Goal: Find specific page/section: Find specific page/section

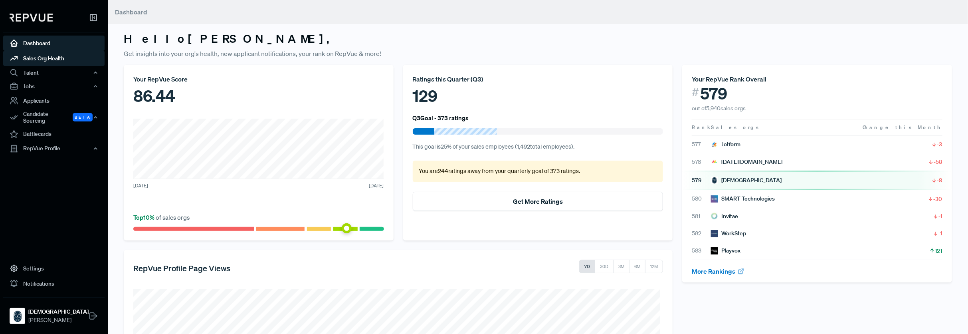
click at [40, 55] on link "Sales Org Health" at bounding box center [53, 58] width 101 height 15
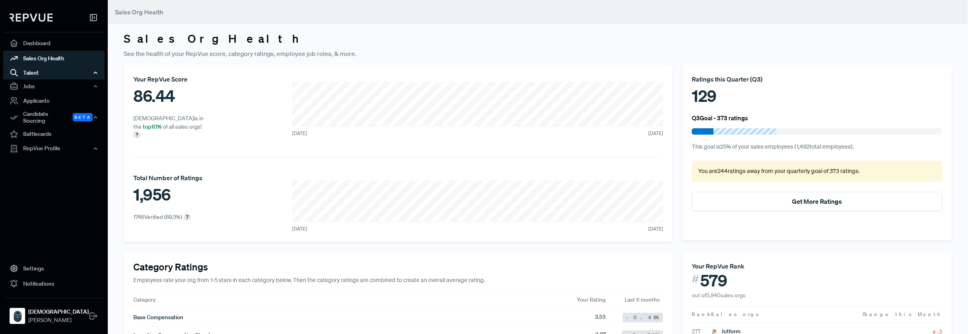
click at [30, 70] on div "Talent" at bounding box center [53, 73] width 101 height 14
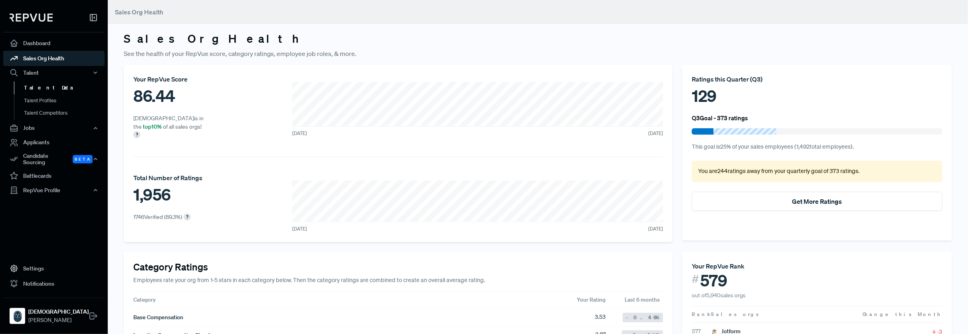
click at [44, 87] on link "Talent Data" at bounding box center [64, 87] width 101 height 13
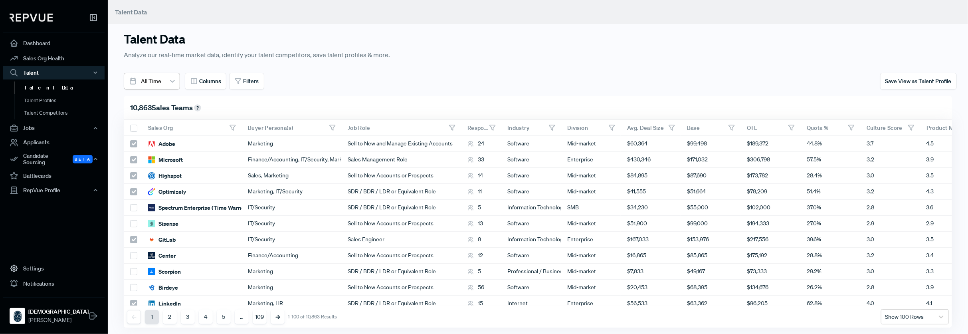
click at [158, 86] on div at bounding box center [151, 81] width 20 height 10
click at [245, 74] on button "Filters" at bounding box center [246, 81] width 35 height 17
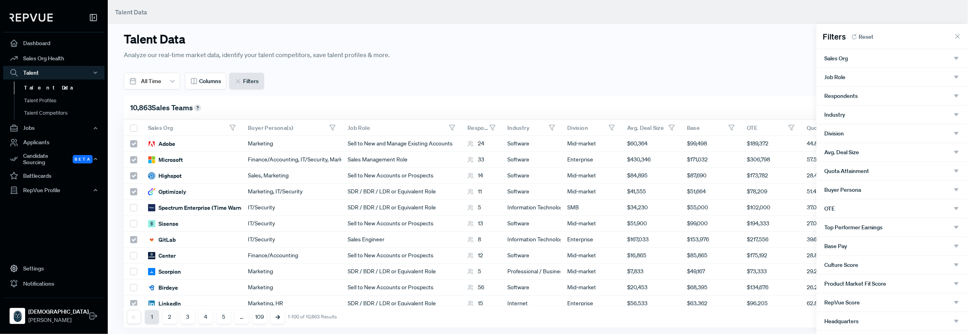
click at [865, 134] on div "Division" at bounding box center [892, 133] width 136 height 7
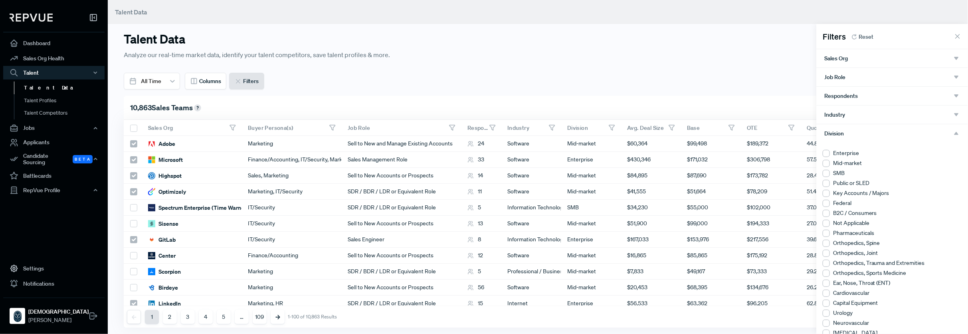
click at [835, 138] on div "Division" at bounding box center [892, 133] width 152 height 18
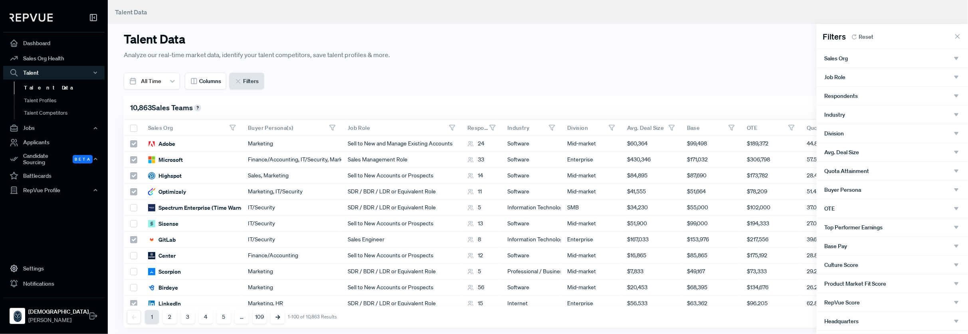
click at [836, 79] on span "Job Role" at bounding box center [834, 77] width 21 height 6
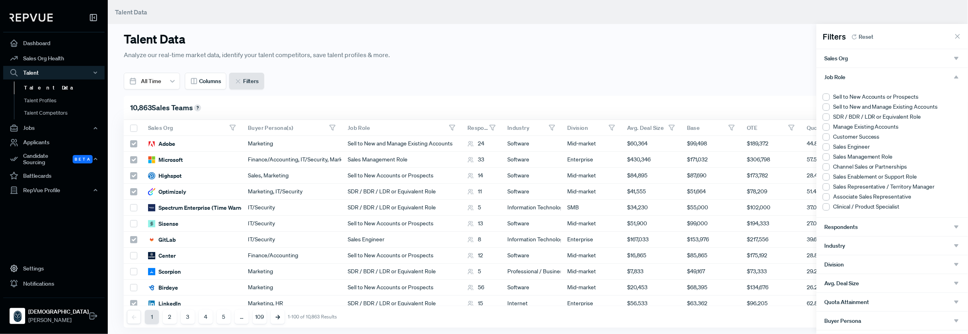
click at [827, 118] on div at bounding box center [826, 116] width 7 height 7
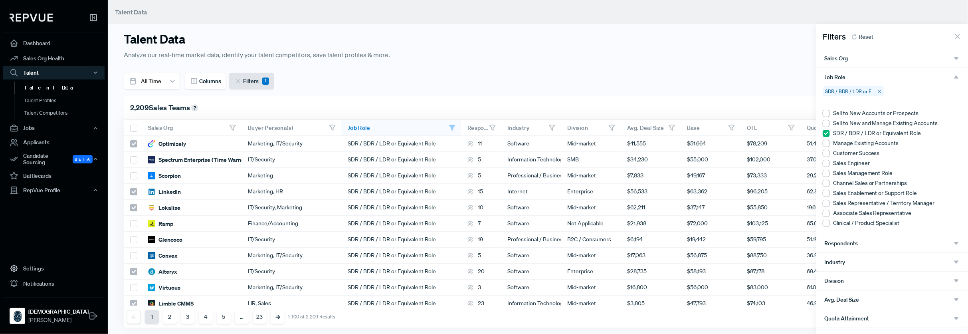
click at [957, 38] on icon at bounding box center [957, 36] width 8 height 8
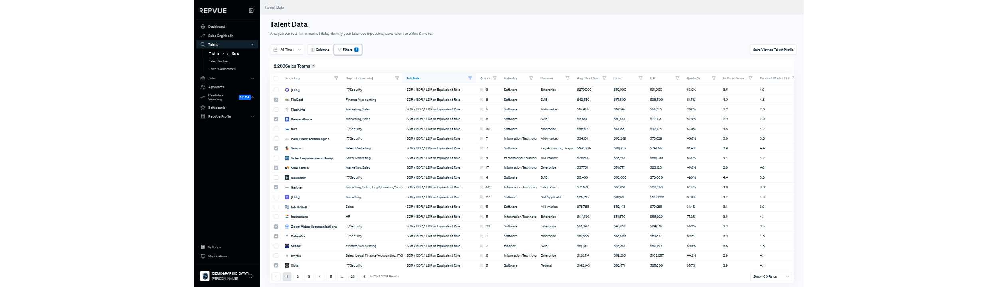
scroll to position [498, 0]
